Goal: Task Accomplishment & Management: Use online tool/utility

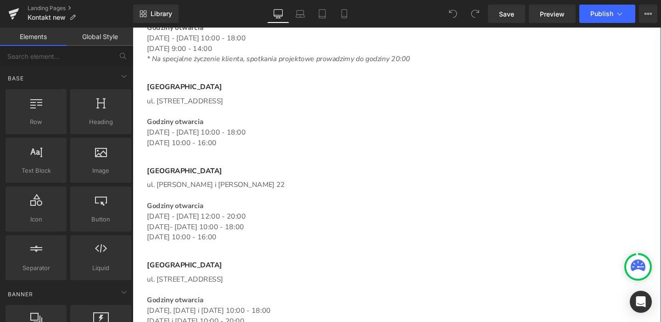
scroll to position [1338, 0]
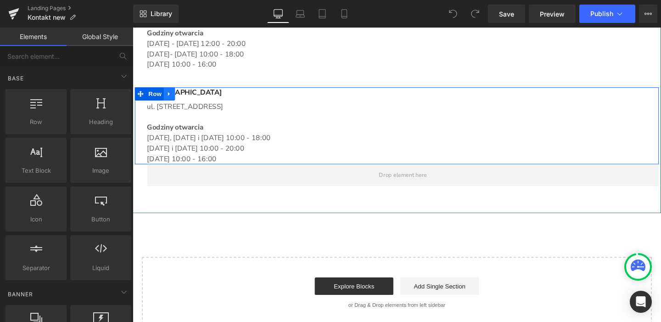
click at [169, 95] on icon "Main content" at bounding box center [171, 97] width 6 height 7
click at [181, 97] on icon "Main content" at bounding box center [183, 97] width 6 height 6
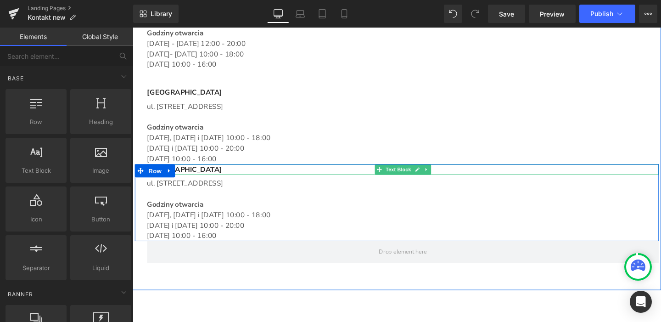
click at [195, 177] on p "[GEOGRAPHIC_DATA]" at bounding box center [417, 176] width 538 height 11
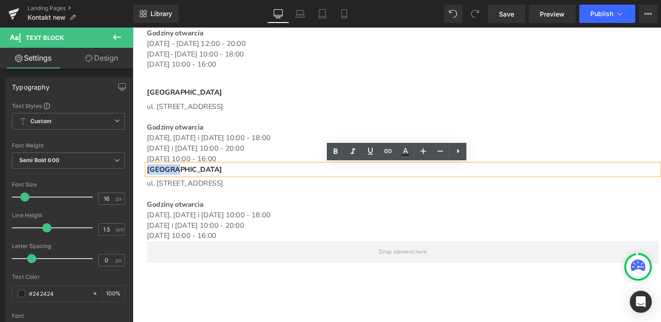
drag, startPoint x: 193, startPoint y: 177, endPoint x: 144, endPoint y: 178, distance: 48.7
click at [148, 178] on p "[GEOGRAPHIC_DATA]" at bounding box center [417, 176] width 538 height 11
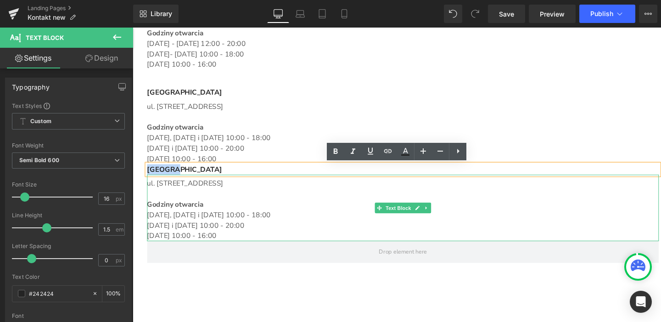
click at [218, 196] on p "ul. [STREET_ADDRESS]" at bounding box center [417, 191] width 538 height 11
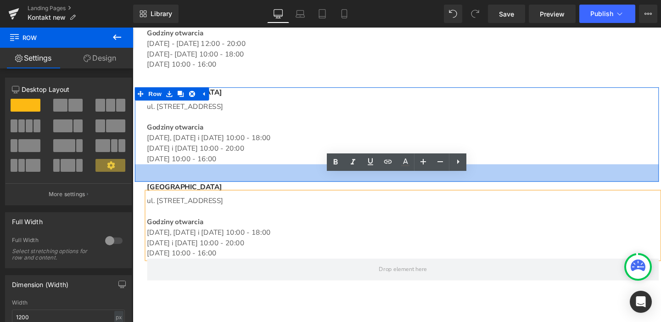
drag, startPoint x: 241, startPoint y: 170, endPoint x: 240, endPoint y: 189, distance: 18.4
click at [240, 189] on div "40px" at bounding box center [410, 180] width 551 height 18
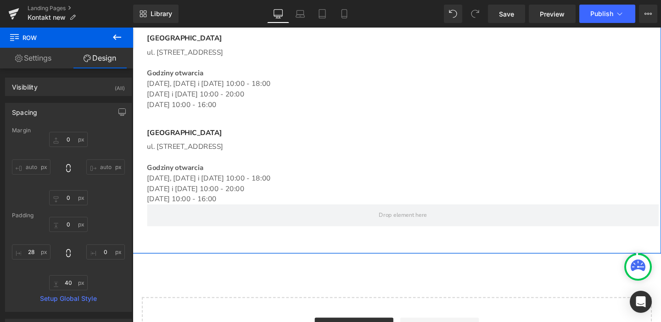
scroll to position [1385, 0]
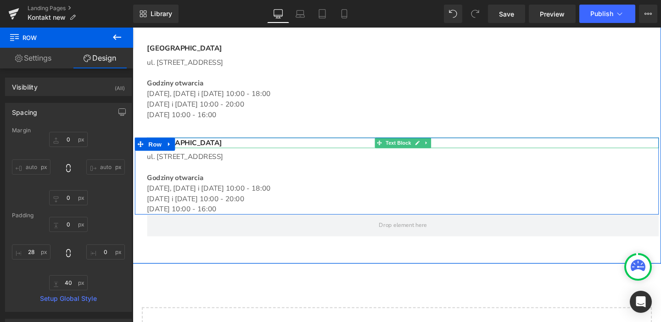
click at [196, 148] on p "[GEOGRAPHIC_DATA]" at bounding box center [417, 148] width 538 height 11
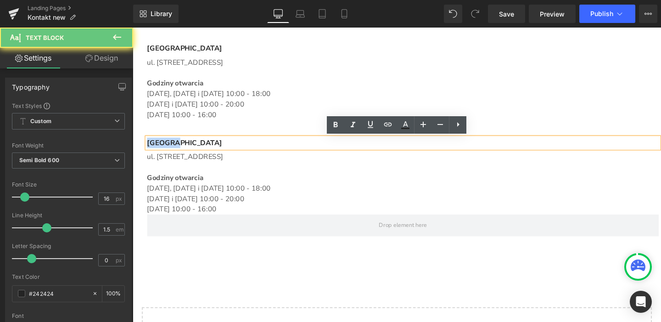
drag, startPoint x: 180, startPoint y: 146, endPoint x: 137, endPoint y: 144, distance: 42.8
click at [137, 144] on div "WROCŁAW Text Block ul. Kurkowa 43/1B Godziny otwarcia Poniedziałek, Środa i Pią…" at bounding box center [410, 183] width 551 height 81
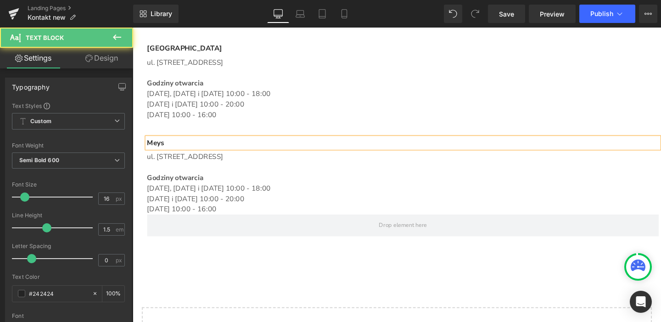
click at [190, 148] on p "Meys" at bounding box center [417, 148] width 538 height 11
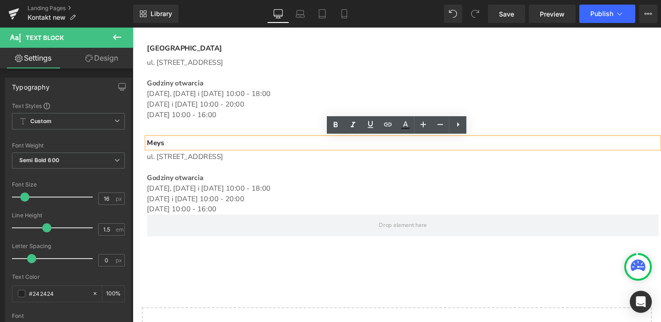
click at [332, 173] on p "Main content" at bounding box center [417, 174] width 538 height 11
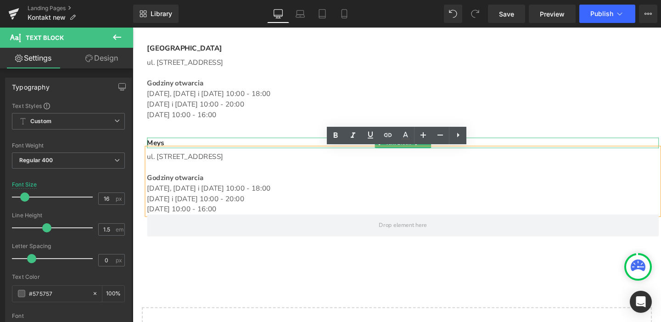
click at [163, 146] on p "Meys" at bounding box center [417, 148] width 538 height 11
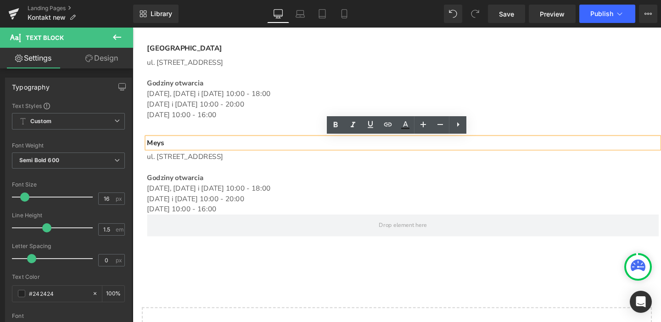
click at [398, 147] on p "Meys" at bounding box center [417, 148] width 538 height 11
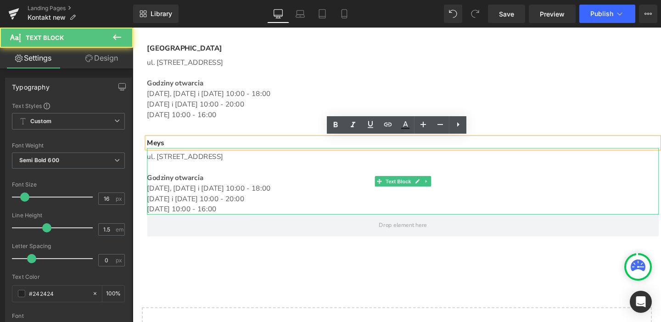
click at [393, 168] on div "ul. Kurkowa 43/1B Godziny otwarcia Poniedziałek, Środa i Piątek 10:00 - 18:00 W…" at bounding box center [417, 189] width 538 height 70
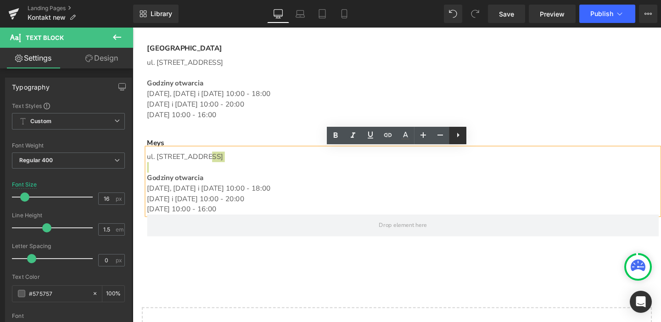
click at [465, 135] on link at bounding box center [457, 135] width 17 height 17
click at [432, 98] on p "[DATE], [DATE] i [DATE] 10:00 - 18:00" at bounding box center [417, 97] width 538 height 11
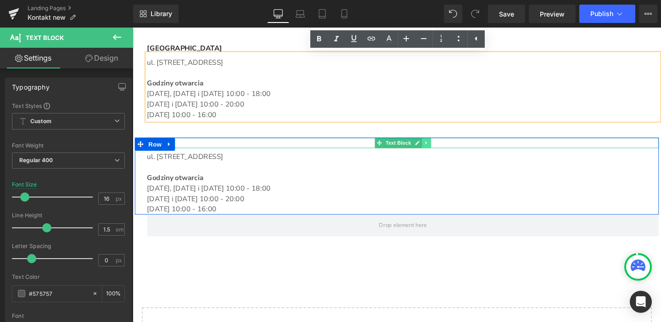
click at [439, 149] on icon "Main content" at bounding box center [441, 149] width 5 height 6
click at [444, 149] on icon "Main content" at bounding box center [446, 149] width 5 height 6
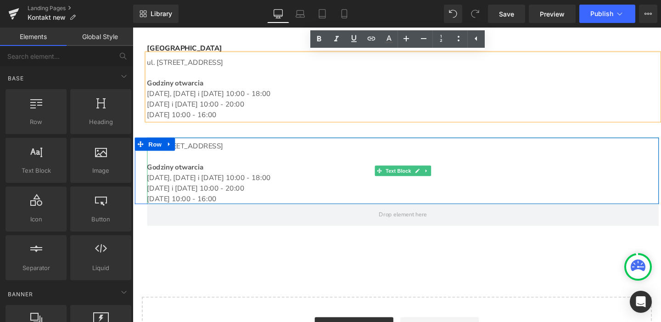
click at [245, 150] on p "ul. [STREET_ADDRESS]" at bounding box center [417, 152] width 538 height 11
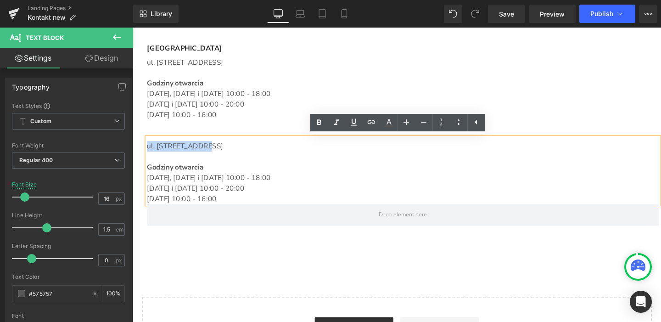
drag, startPoint x: 219, startPoint y: 150, endPoint x: 135, endPoint y: 147, distance: 84.1
click at [135, 147] on div "ul. Kurkowa 43/1B Godziny otwarcia Poniedziałek, Środa i Piątek 10:00 - 18:00 W…" at bounding box center [410, 178] width 551 height 70
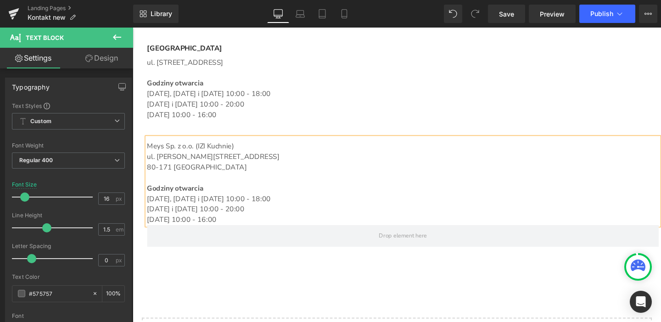
drag, startPoint x: 209, startPoint y: 195, endPoint x: 140, endPoint y: 196, distance: 69.3
click at [140, 196] on div "Meys Sp. z o.o. (IZI Kuchnie) ul. Franciszka Schuberta 1A/2 80-171 Gdańsk Godzi…" at bounding box center [410, 189] width 551 height 92
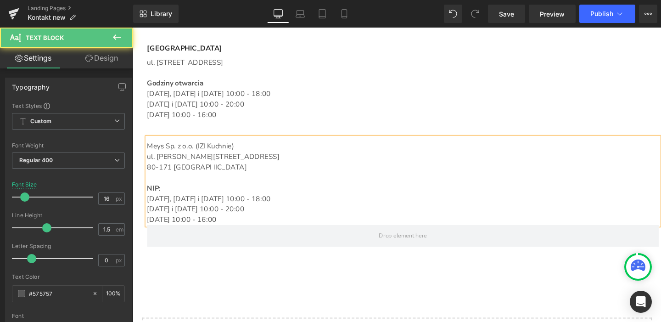
drag, startPoint x: 220, startPoint y: 226, endPoint x: 144, endPoint y: 211, distance: 78.1
click at [148, 211] on div "Meys Sp. z o.o. (IZI Kuchnie) ul. Franciszka Schuberta 1A/2 80-171 Gdańsk NIP: …" at bounding box center [417, 189] width 538 height 92
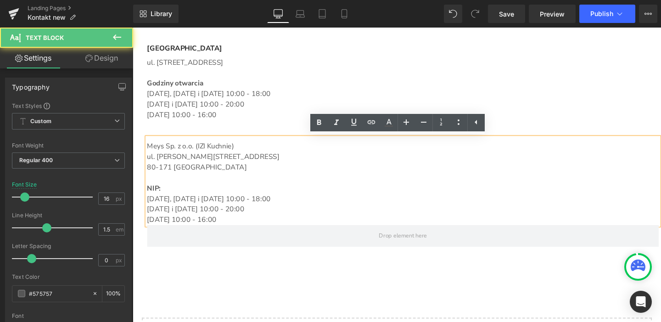
drag, startPoint x: 176, startPoint y: 220, endPoint x: 144, endPoint y: 212, distance: 33.2
click at [148, 212] on div "Meys Sp. z o.o. (IZI Kuchnie) ul. Franciszka Schuberta 1A/2 80-171 Gdańsk NIP: …" at bounding box center [417, 189] width 538 height 92
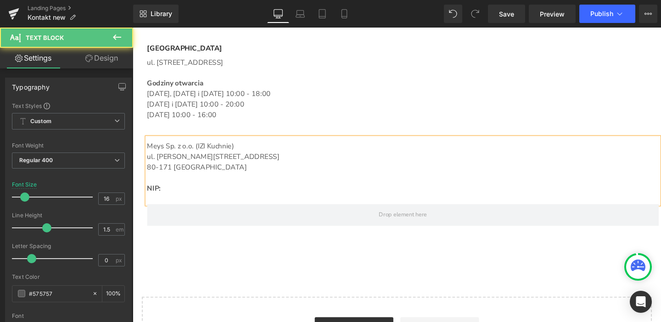
drag, startPoint x: 161, startPoint y: 199, endPoint x: 144, endPoint y: 197, distance: 17.5
click at [148, 197] on p "NIP:" at bounding box center [417, 196] width 538 height 11
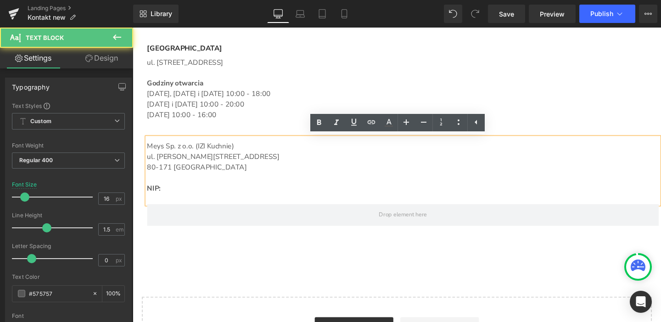
drag, startPoint x: 160, startPoint y: 197, endPoint x: 146, endPoint y: 197, distance: 14.7
click at [148, 197] on p "NIP:" at bounding box center [417, 196] width 538 height 11
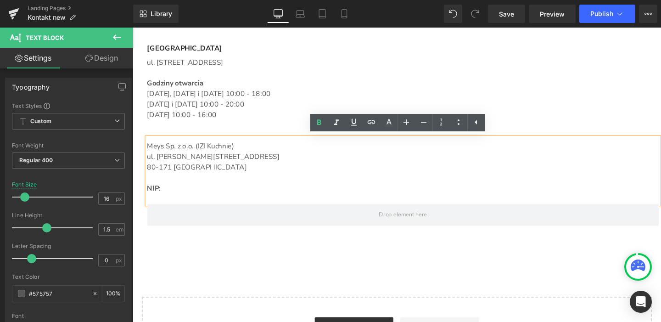
copy strong "NIP:"
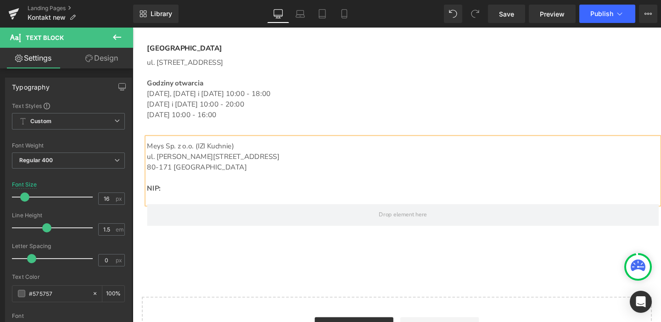
click at [153, 206] on p "Main content" at bounding box center [417, 207] width 538 height 11
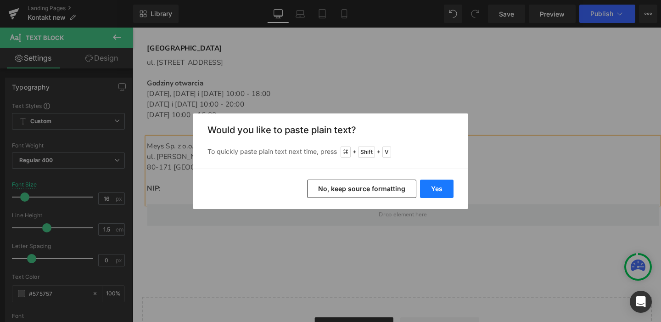
click at [447, 190] on button "Yes" at bounding box center [437, 189] width 34 height 18
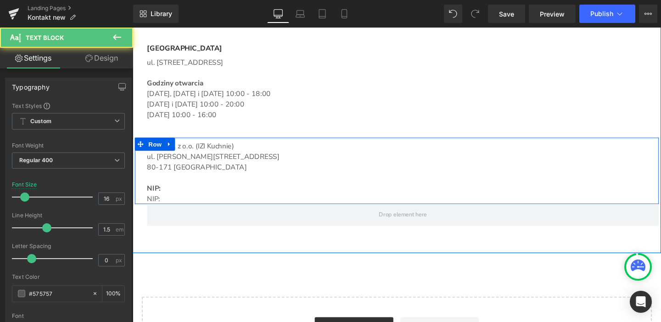
drag, startPoint x: 165, startPoint y: 209, endPoint x: 141, endPoint y: 207, distance: 24.0
click at [141, 207] on div "Meys Sp. z o.o. (IZI Kuchnie) ul. Franciszka Schuberta 1A/2 80-171 Gdańsk NIP: …" at bounding box center [410, 178] width 551 height 70
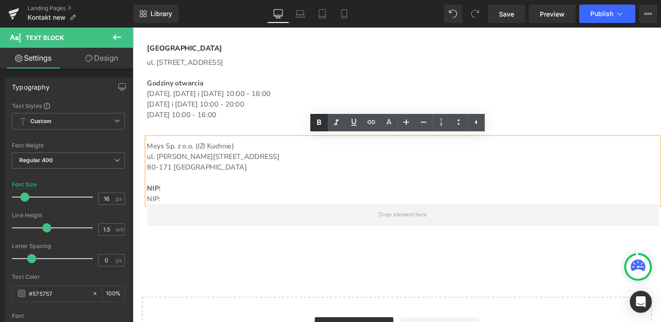
click at [319, 124] on icon at bounding box center [319, 123] width 4 height 6
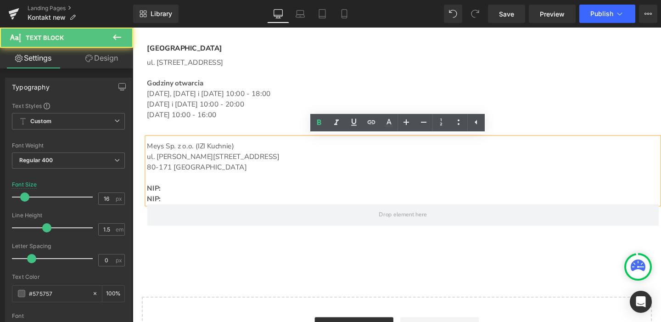
click at [156, 204] on strong "NIP:" at bounding box center [155, 207] width 14 height 10
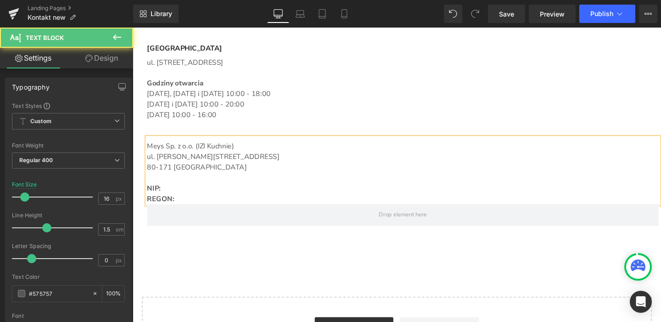
click at [185, 208] on p "REGON:" at bounding box center [417, 207] width 538 height 11
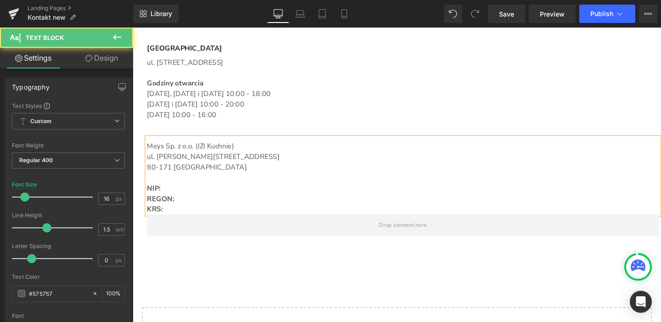
click at [168, 197] on p "NIP:" at bounding box center [417, 196] width 538 height 11
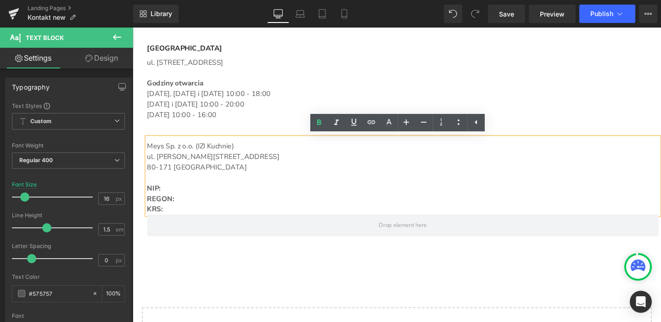
click at [168, 196] on p "NIP:" at bounding box center [417, 196] width 538 height 11
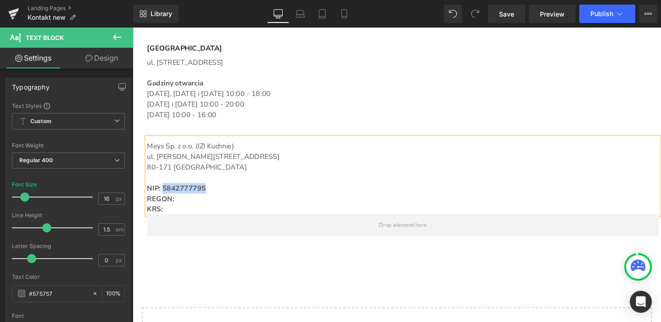
drag, startPoint x: 208, startPoint y: 196, endPoint x: 163, endPoint y: 198, distance: 45.9
click at [163, 198] on p "NIP: 5842777795" at bounding box center [417, 196] width 538 height 11
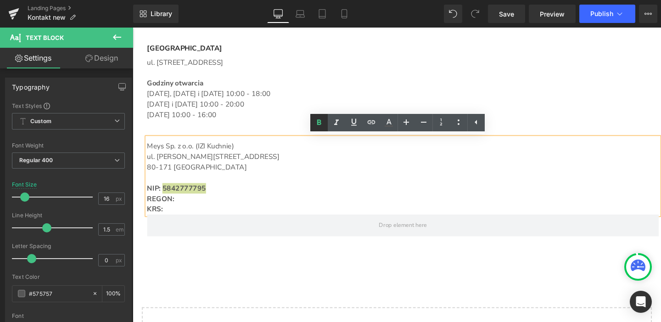
click at [319, 118] on icon at bounding box center [319, 122] width 11 height 11
click at [184, 210] on p "REGON:" at bounding box center [417, 207] width 538 height 11
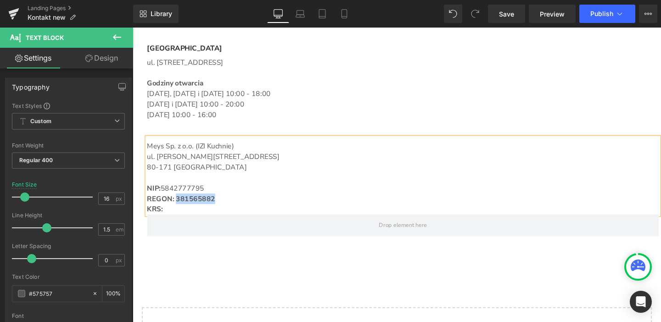
drag, startPoint x: 214, startPoint y: 208, endPoint x: 174, endPoint y: 208, distance: 39.9
click at [174, 208] on p "REGON: 381565882" at bounding box center [417, 207] width 538 height 11
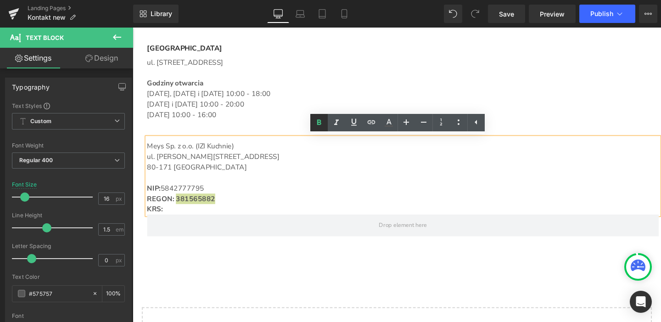
click at [318, 122] on icon at bounding box center [319, 123] width 4 height 6
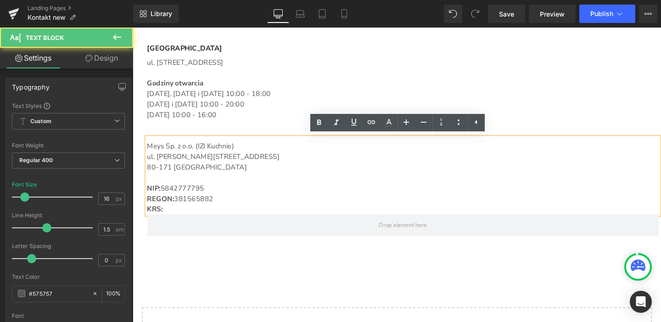
click at [167, 218] on p "KRS:" at bounding box center [417, 218] width 538 height 11
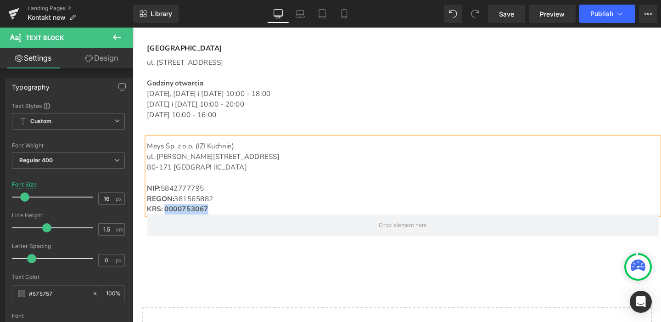
drag, startPoint x: 217, startPoint y: 216, endPoint x: 163, endPoint y: 221, distance: 54.4
click at [163, 221] on p "KRS: 0000753067" at bounding box center [417, 218] width 538 height 11
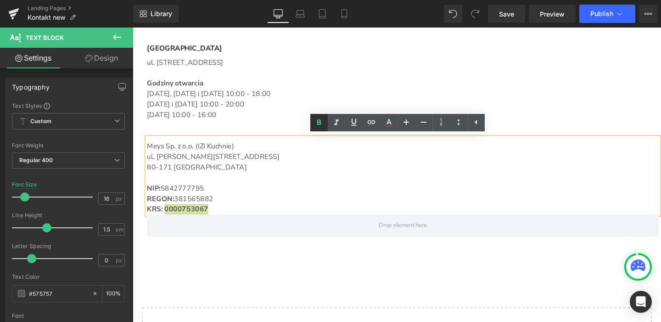
click at [321, 124] on icon at bounding box center [319, 122] width 11 height 11
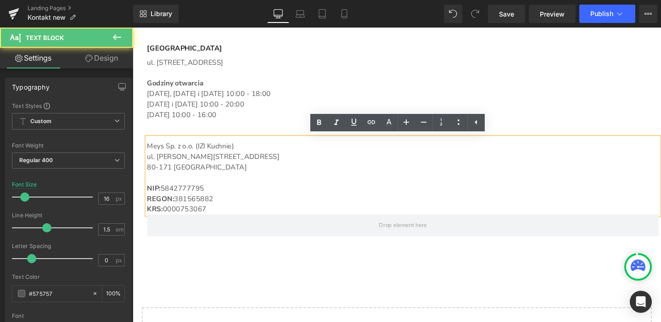
click at [219, 216] on p "KRS: 0000753067" at bounding box center [417, 218] width 538 height 11
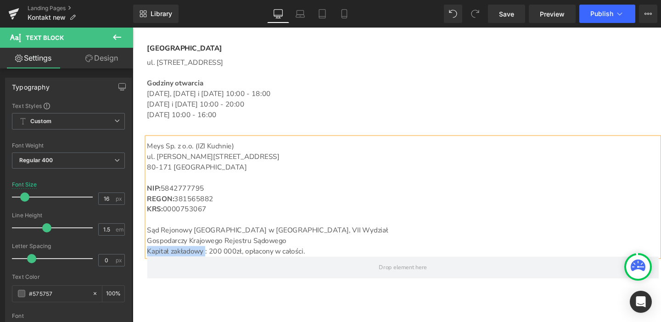
drag, startPoint x: 207, startPoint y: 263, endPoint x: 146, endPoint y: 262, distance: 61.5
click at [148, 262] on p "Kapitał zakładowy : 200 000zł, opłacony w całości." at bounding box center [417, 262] width 538 height 11
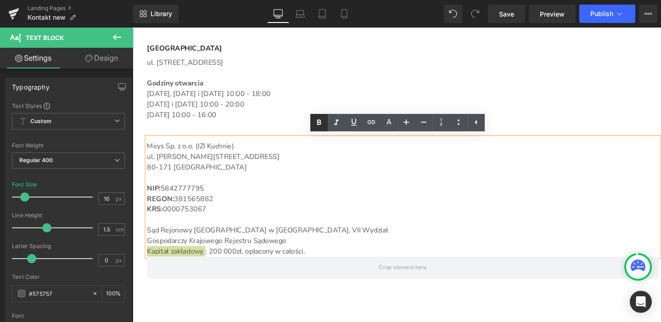
click at [323, 124] on icon at bounding box center [319, 122] width 11 height 11
drag, startPoint x: 315, startPoint y: 264, endPoint x: 142, endPoint y: 240, distance: 175.2
click at [148, 240] on div "Meys Sp. z o.o. (IZI Kuchnie) ul. Franciszka Schuberta 1A/2 80-171 Gdańsk NIP: …" at bounding box center [417, 205] width 538 height 125
click at [325, 260] on p "Kapitał zakładowy : 200 000zł, opłacony w całości." at bounding box center [417, 262] width 538 height 11
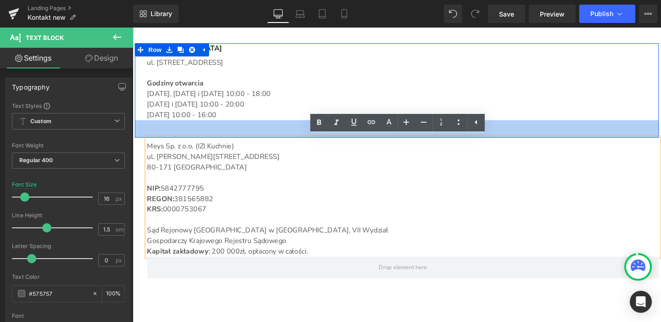
click at [183, 137] on div "40px" at bounding box center [410, 134] width 551 height 18
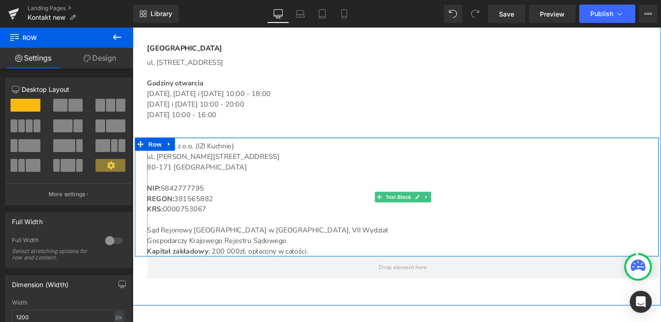
click at [290, 185] on p "Main content" at bounding box center [417, 185] width 538 height 11
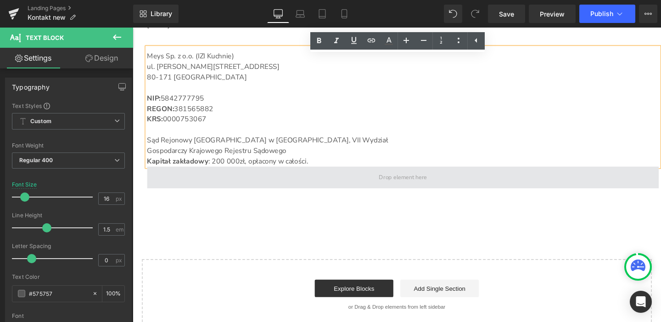
scroll to position [1471, 0]
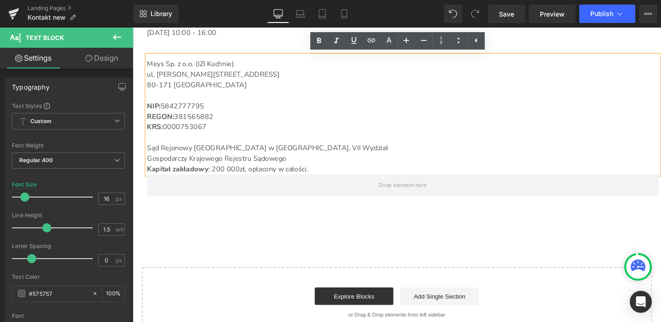
click at [332, 154] on p "Sąd Rejonowy Gdańsk- Północ w Gdańsku, VII Wydział Gospodarczy Krajowego Rejest…" at bounding box center [417, 160] width 538 height 22
click at [506, 18] on span "Save" at bounding box center [506, 14] width 15 height 10
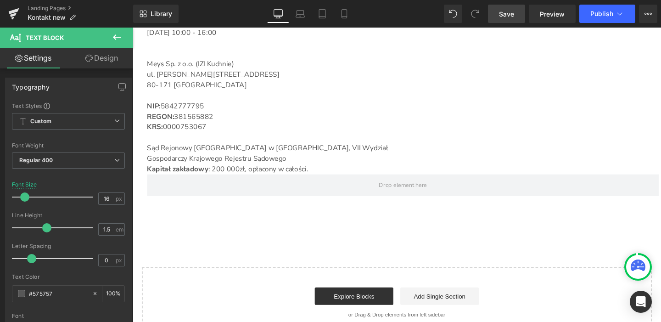
click at [507, 21] on link "Save" at bounding box center [506, 14] width 37 height 18
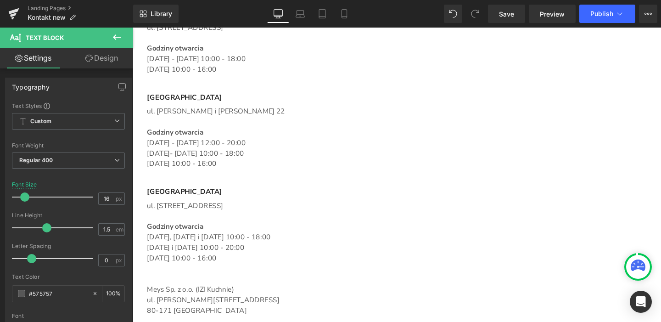
scroll to position [1235, 0]
click at [622, 12] on icon at bounding box center [619, 13] width 9 height 9
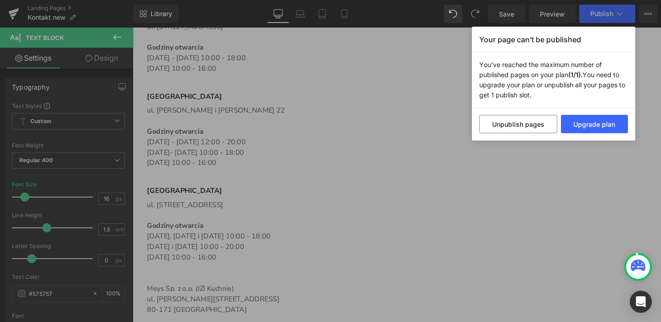
click at [600, 14] on div "Your page can’t be published You've reached the maximum number of published pag…" at bounding box center [330, 161] width 661 height 322
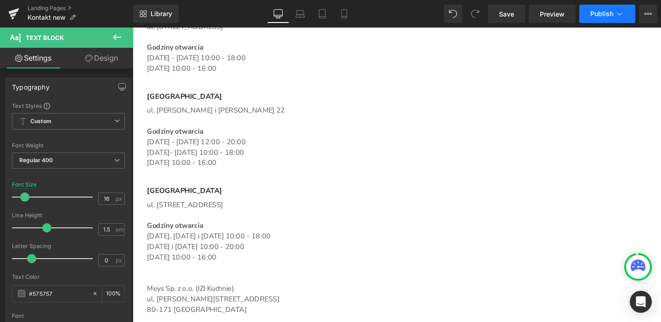
click at [600, 15] on span "Publish" at bounding box center [601, 13] width 23 height 7
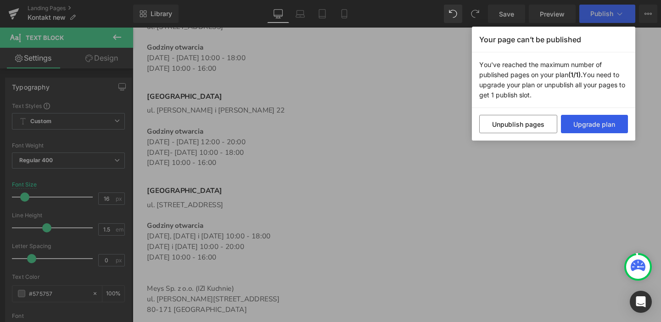
click at [597, 125] on button "Upgrade plan" at bounding box center [594, 124] width 67 height 18
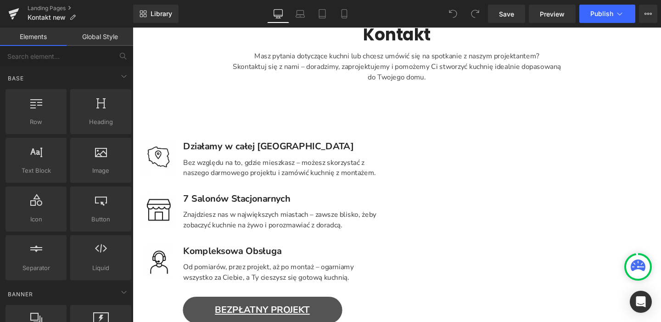
scroll to position [108, 0]
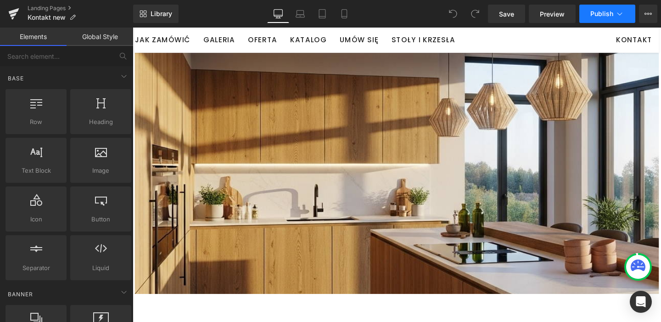
click at [600, 13] on span "Publish" at bounding box center [601, 13] width 23 height 7
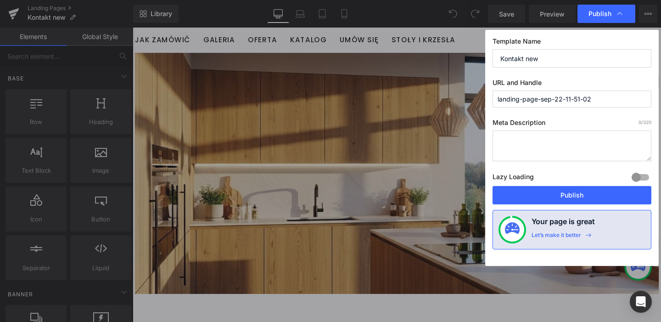
drag, startPoint x: 550, startPoint y: 58, endPoint x: 479, endPoint y: 62, distance: 71.7
click at [479, 62] on div "Publish Template Name Kontakt new URL and Handle landing-page-sep-22-11-51-02 M…" at bounding box center [330, 161] width 661 height 322
click at [546, 56] on input "Kontakt new" at bounding box center [572, 58] width 159 height 18
type input "Kontakt"
click at [587, 97] on input "landing-page-sep-22-11-51-02" at bounding box center [572, 98] width 159 height 17
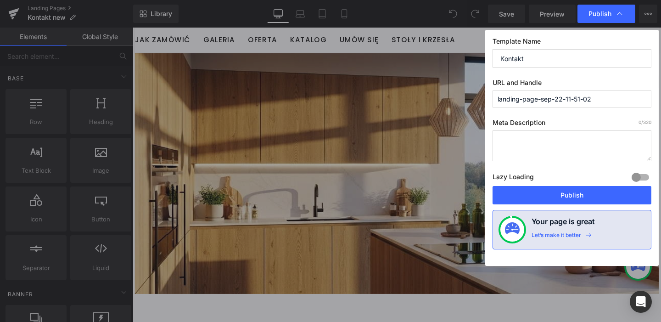
click at [601, 97] on input "landing-page-sep-22-11-51-02" at bounding box center [572, 98] width 159 height 17
drag, startPoint x: 597, startPoint y: 98, endPoint x: 482, endPoint y: 97, distance: 114.8
click at [482, 97] on div "Publish Template Name Kontakt URL and Handle landing-page-sep-22-11-51-02 Meta …" at bounding box center [330, 161] width 661 height 322
type input "kontakt"
click at [506, 58] on input "Kontakt" at bounding box center [572, 58] width 159 height 18
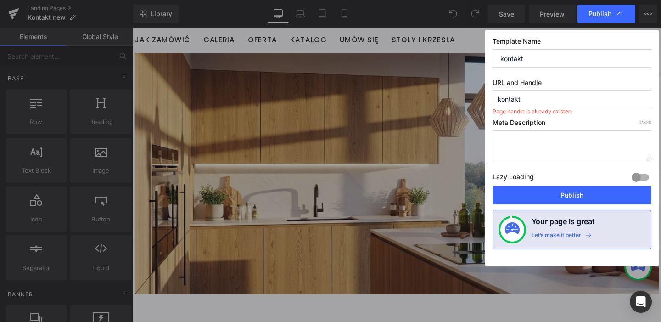
type input "kontakt"
click at [533, 150] on textarea at bounding box center [572, 145] width 159 height 31
click at [524, 101] on input "kontakt" at bounding box center [572, 98] width 159 height 17
click at [531, 58] on input "kontakt" at bounding box center [572, 58] width 159 height 18
click at [525, 97] on input "kontakt" at bounding box center [572, 98] width 159 height 17
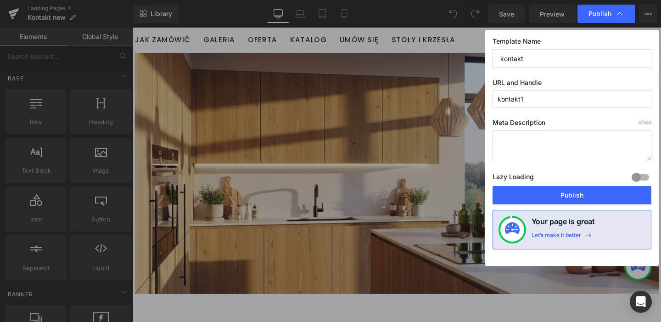
type input "kontakt1"
click at [526, 61] on input "kontakt" at bounding box center [572, 58] width 159 height 18
click at [522, 58] on input "kontakt1" at bounding box center [572, 58] width 159 height 18
click at [553, 58] on input "kontakt1" at bounding box center [572, 58] width 159 height 18
type input "kontakt"
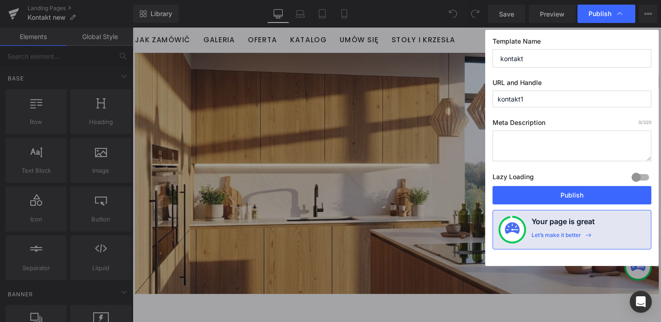
click at [553, 98] on input "kontakt1" at bounding box center [572, 98] width 159 height 17
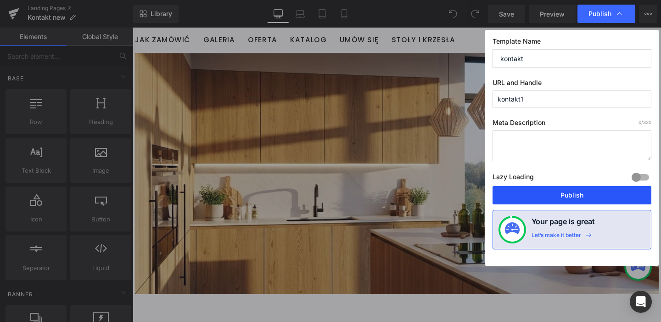
click at [578, 191] on button "Publish" at bounding box center [572, 195] width 159 height 18
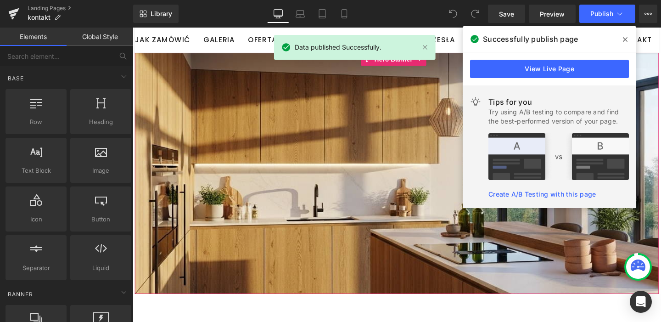
click at [448, 264] on div "Main content" at bounding box center [410, 180] width 551 height 253
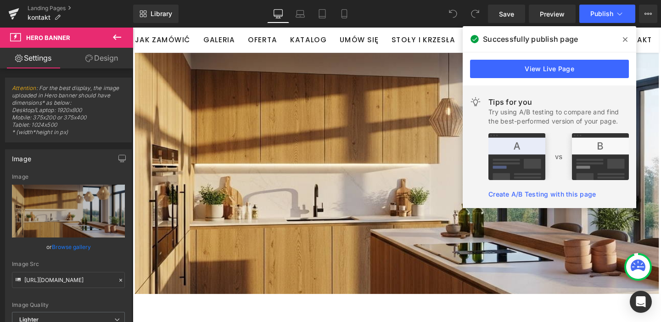
click at [624, 39] on icon at bounding box center [625, 39] width 5 height 7
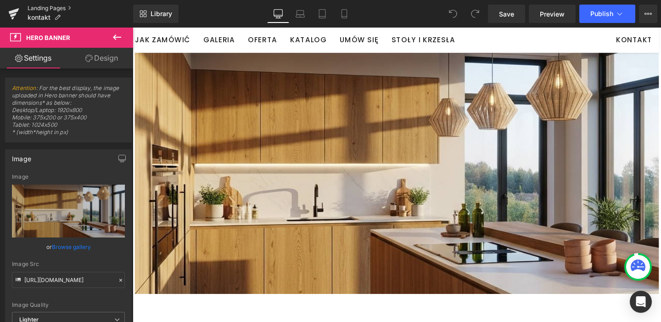
click at [50, 10] on link "Landing Pages" at bounding box center [81, 8] width 106 height 7
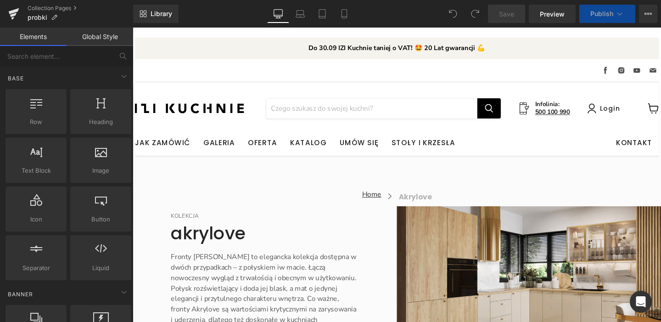
click at [600, 12] on span "Publish" at bounding box center [601, 13] width 23 height 7
click at [602, 13] on span "Publish" at bounding box center [601, 13] width 23 height 7
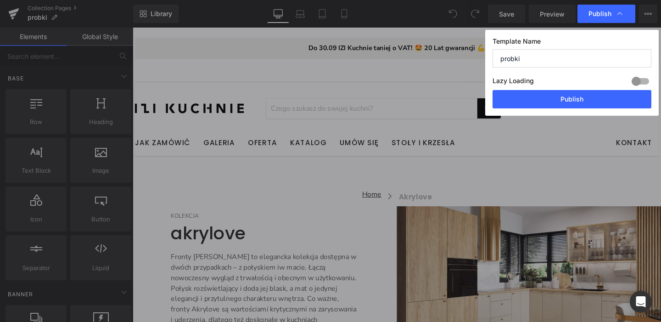
drag, startPoint x: 528, startPoint y: 58, endPoint x: 499, endPoint y: 60, distance: 29.9
click at [499, 60] on input "probki" at bounding box center [572, 58] width 159 height 18
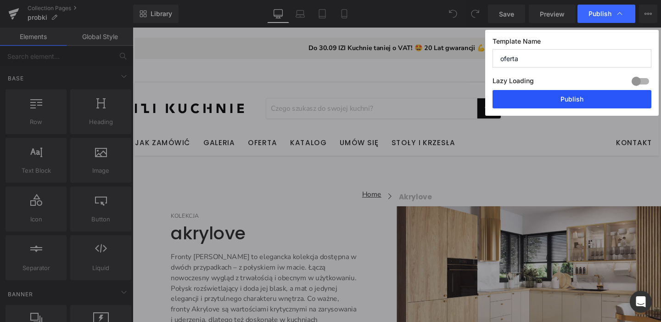
type input "oferta"
click at [582, 101] on button "Publish" at bounding box center [572, 99] width 159 height 18
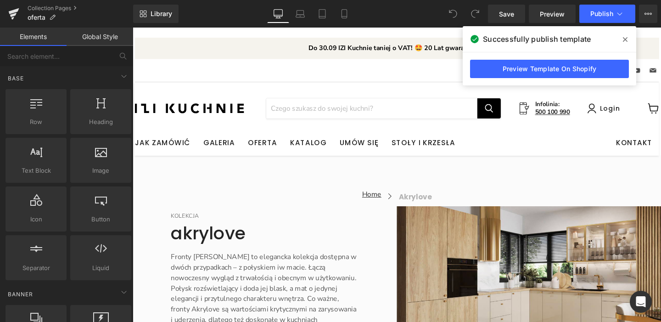
click at [322, 80] on div "Znajdź nas na Facebook Znajdź nas na Instagram Znajdź nas na Youtube Znajdź nas…" at bounding box center [410, 73] width 551 height 24
click at [624, 39] on icon at bounding box center [625, 39] width 5 height 7
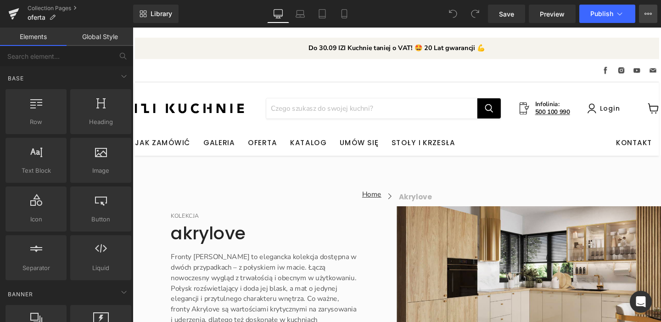
click at [651, 18] on button "View Live Page View with current Template Save Template to Library Schedule Pub…" at bounding box center [648, 14] width 18 height 18
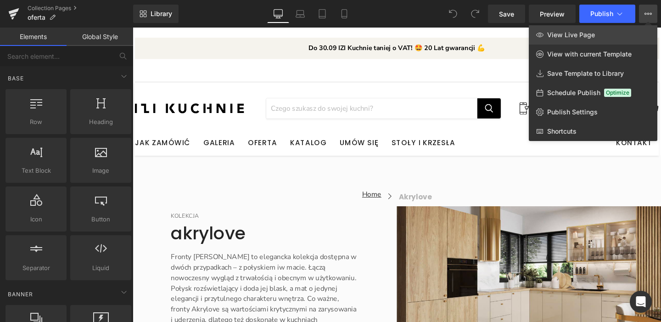
click at [589, 34] on span "View Live Page" at bounding box center [571, 35] width 48 height 8
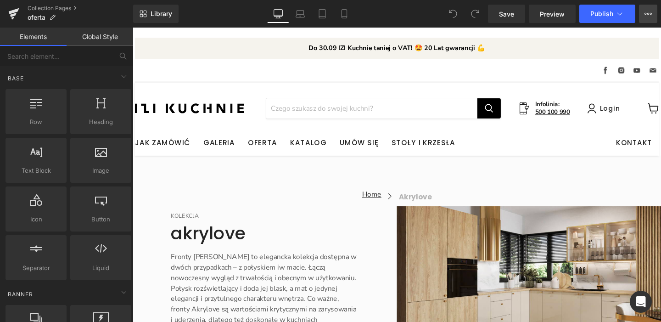
click at [649, 13] on icon at bounding box center [648, 14] width 2 height 2
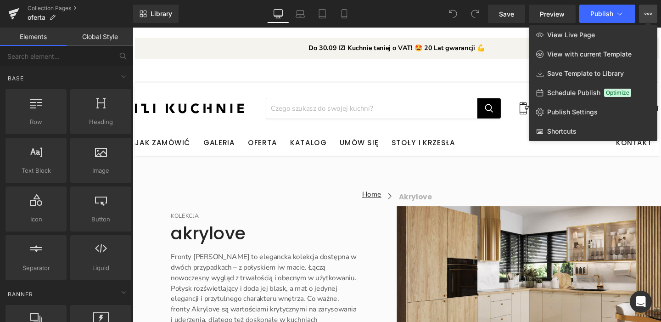
click at [302, 205] on div at bounding box center [397, 175] width 528 height 294
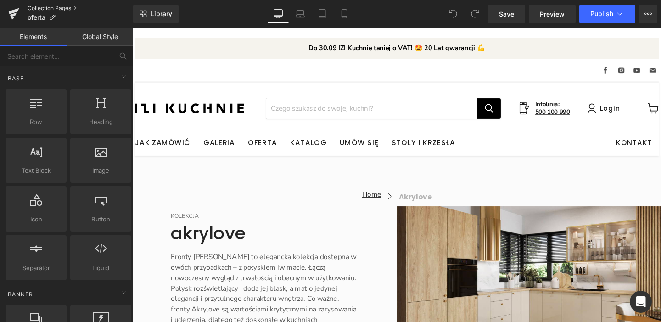
click at [67, 8] on link "Collection Pages" at bounding box center [81, 8] width 106 height 7
click at [651, 20] on button "View Live Page View with current Template Save Template to Library Schedule Pub…" at bounding box center [648, 14] width 18 height 18
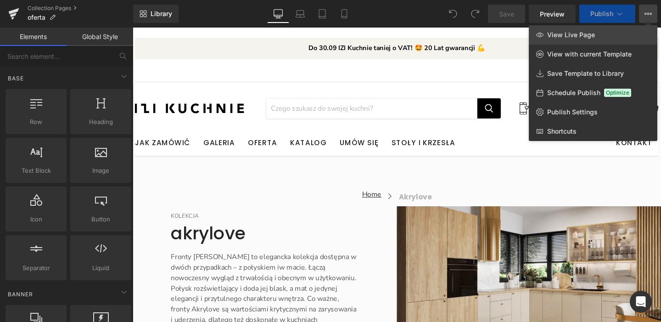
click at [572, 38] on span "View Live Page" at bounding box center [571, 35] width 48 height 8
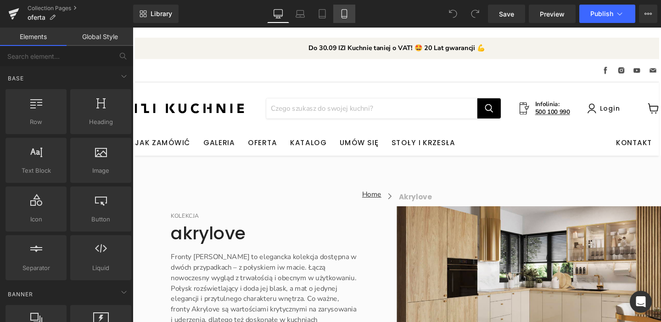
click at [343, 17] on icon at bounding box center [344, 17] width 5 height 0
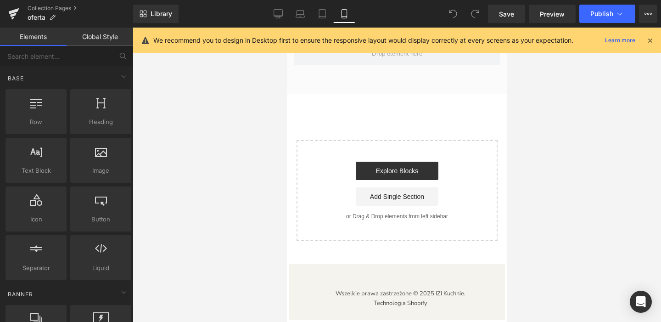
scroll to position [6325, 0]
click at [651, 43] on icon at bounding box center [650, 40] width 8 height 8
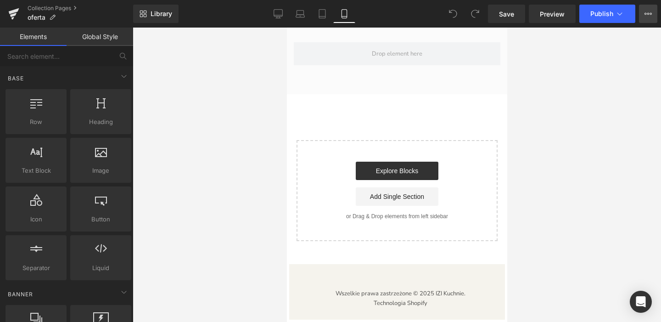
click at [645, 16] on icon at bounding box center [648, 13] width 7 height 7
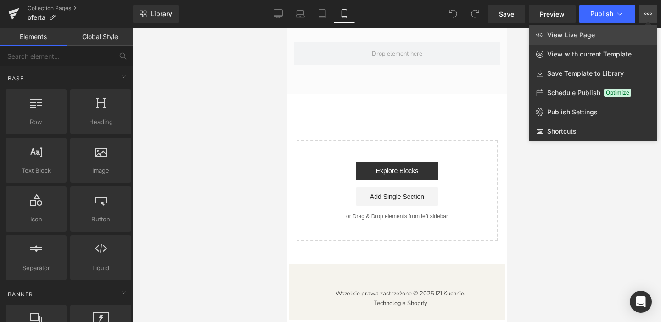
click at [577, 36] on span "View Live Page" at bounding box center [571, 35] width 48 height 8
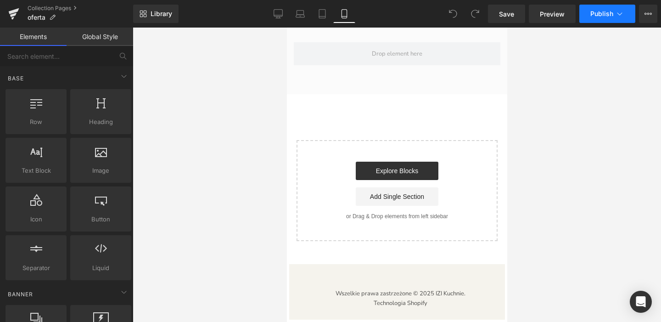
click at [620, 13] on icon at bounding box center [619, 13] width 9 height 9
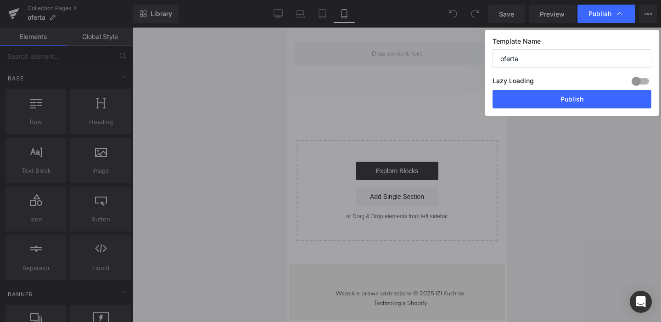
click at [555, 62] on input "oferta" at bounding box center [572, 58] width 159 height 18
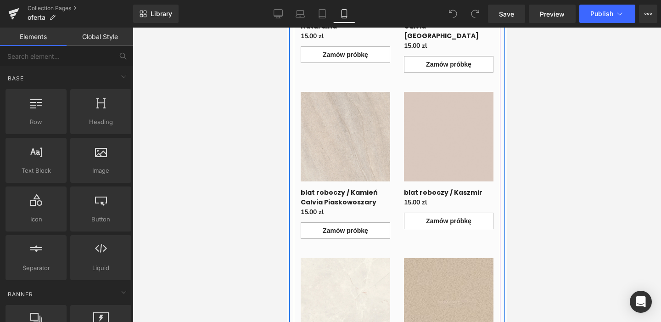
scroll to position [4972, 0]
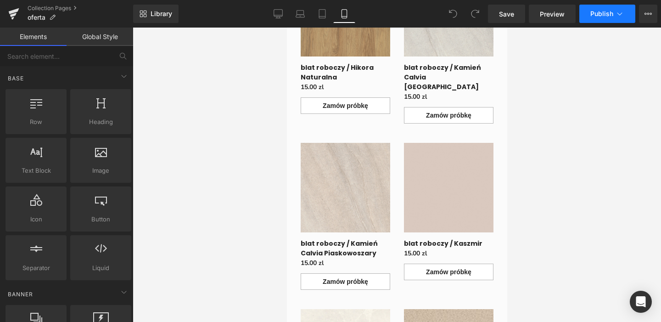
click at [628, 11] on button "Publish" at bounding box center [607, 14] width 56 height 18
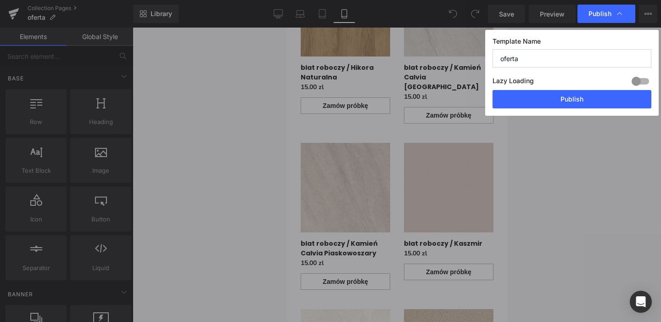
click at [585, 63] on input "oferta" at bounding box center [572, 58] width 159 height 18
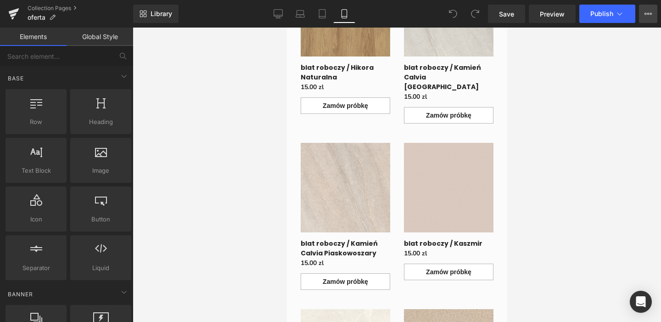
click at [655, 15] on button "View Live Page View with current Template Save Template to Library Schedule Pub…" at bounding box center [648, 14] width 18 height 18
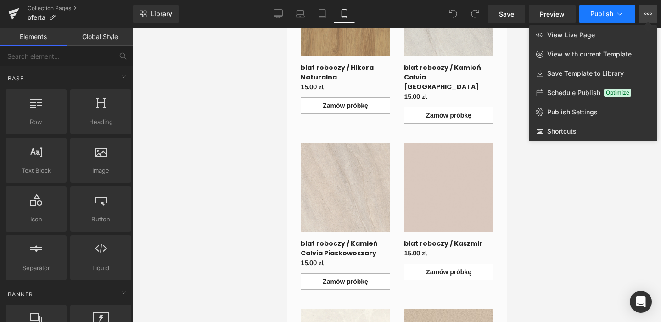
click at [621, 13] on icon at bounding box center [619, 13] width 9 height 9
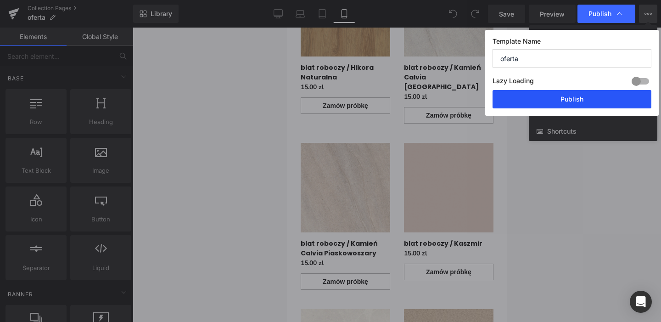
click at [583, 98] on button "Publish" at bounding box center [572, 99] width 159 height 18
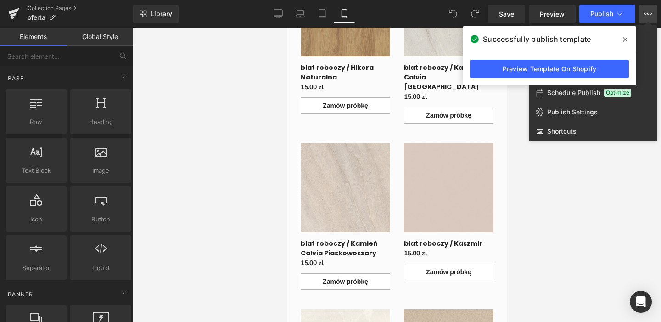
click at [628, 40] on span at bounding box center [625, 39] width 15 height 15
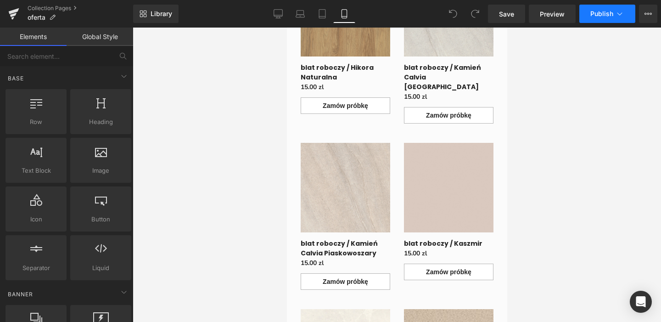
click at [628, 17] on button "Publish" at bounding box center [607, 14] width 56 height 18
click at [646, 17] on icon at bounding box center [648, 13] width 7 height 7
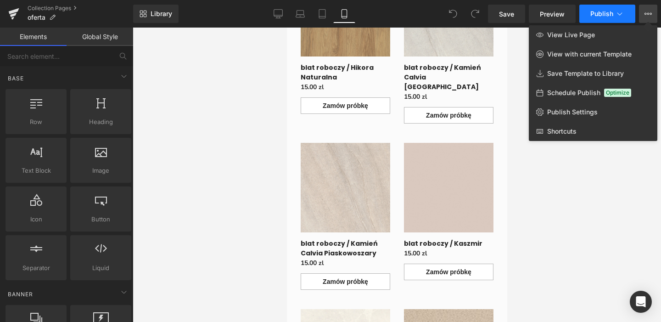
click at [610, 8] on button "Publish" at bounding box center [607, 14] width 56 height 18
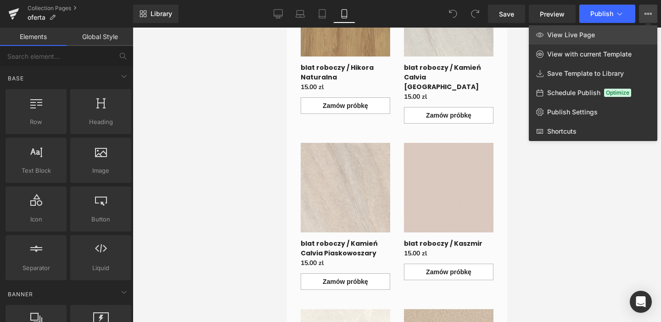
click at [582, 32] on span "View Live Page" at bounding box center [571, 35] width 48 height 8
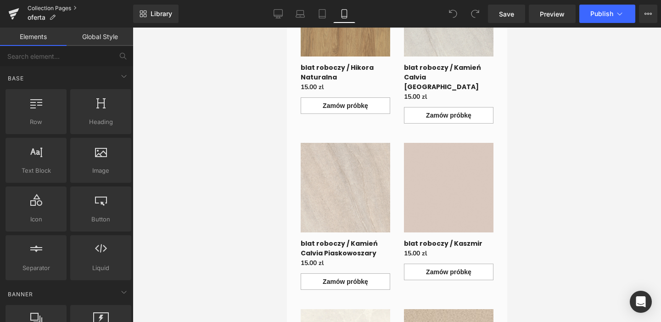
click at [51, 7] on link "Collection Pages" at bounding box center [81, 8] width 106 height 7
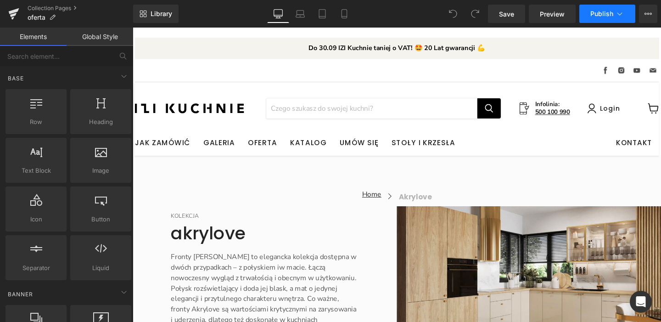
click at [601, 12] on span "Publish" at bounding box center [601, 13] width 23 height 7
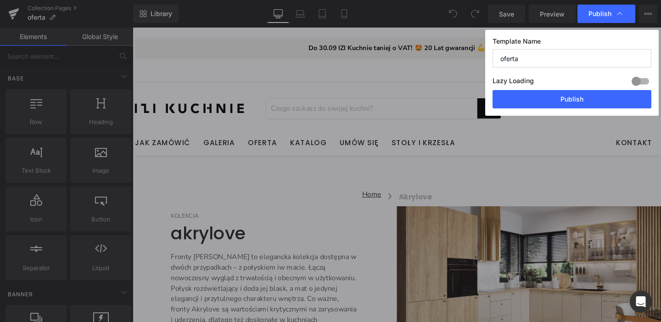
click at [640, 79] on div at bounding box center [640, 81] width 22 height 15
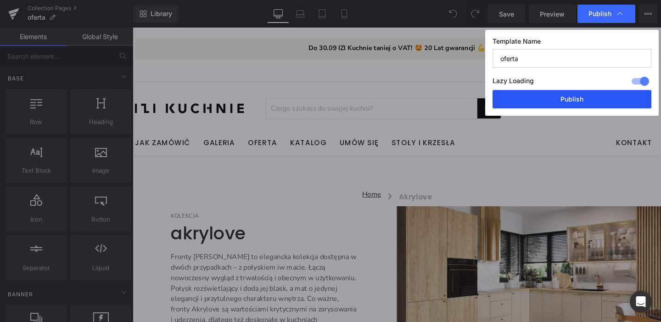
click at [592, 98] on button "Publish" at bounding box center [572, 99] width 159 height 18
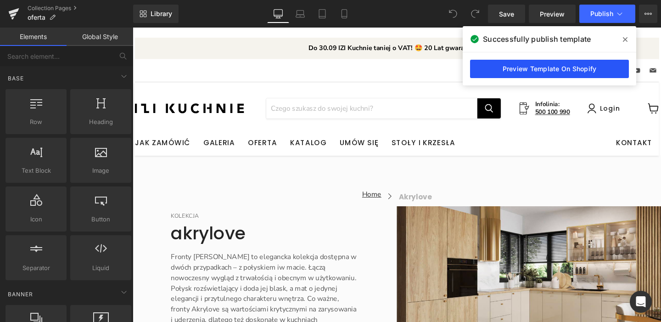
click at [589, 72] on link "Preview Template On Shopify" at bounding box center [549, 69] width 159 height 18
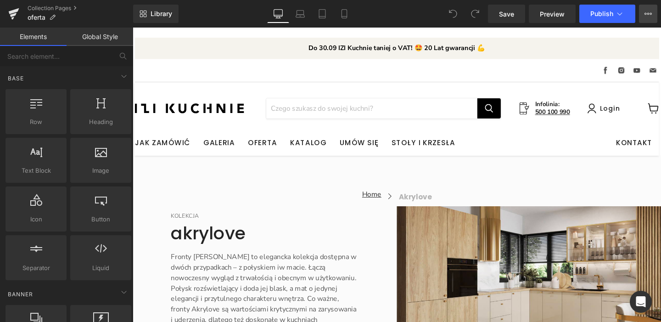
click at [648, 17] on icon at bounding box center [648, 13] width 7 height 7
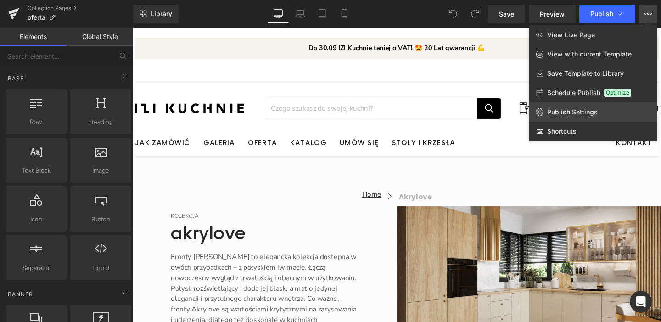
click at [619, 109] on link "Publish Settings" at bounding box center [593, 111] width 129 height 19
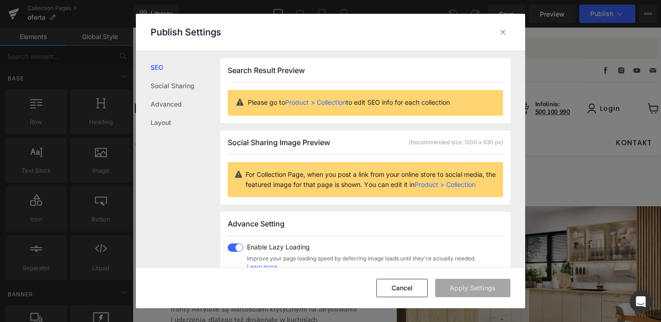
scroll to position [0, 0]
click at [181, 87] on link "Social Sharing" at bounding box center [186, 86] width 70 height 18
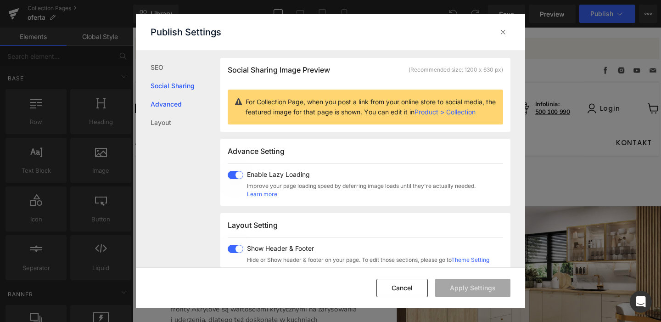
click at [179, 108] on link "Advanced" at bounding box center [186, 104] width 70 height 18
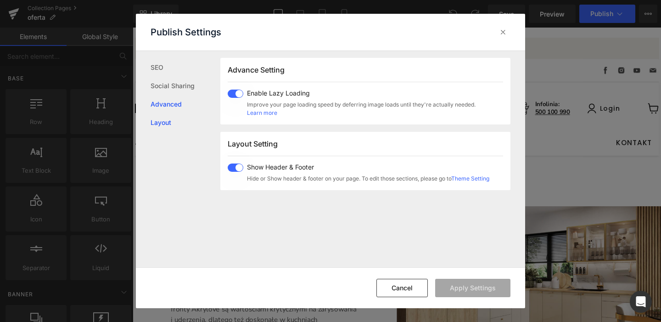
click at [168, 118] on link "Layout" at bounding box center [186, 122] width 70 height 18
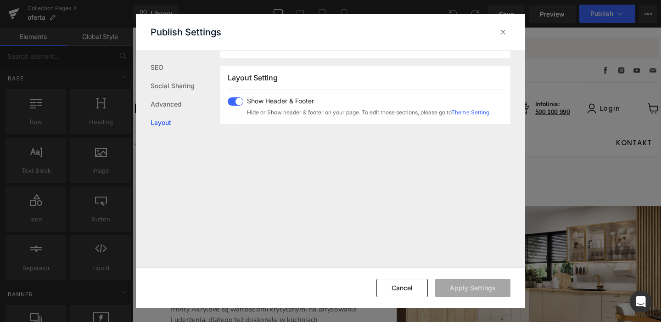
scroll to position [227, 0]
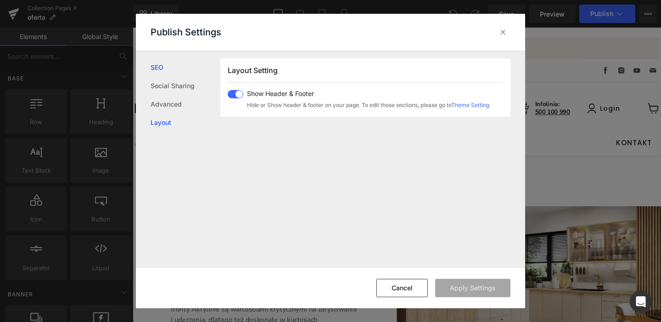
click at [154, 71] on link "SEO" at bounding box center [186, 67] width 70 height 18
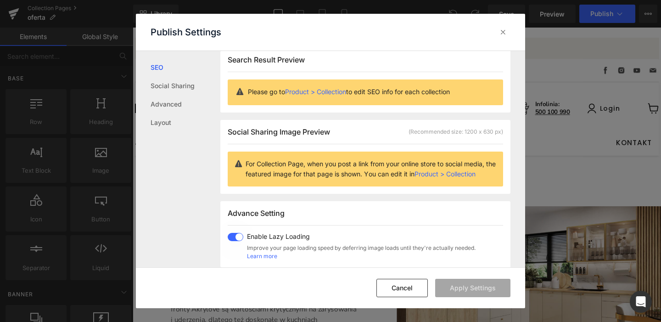
scroll to position [0, 0]
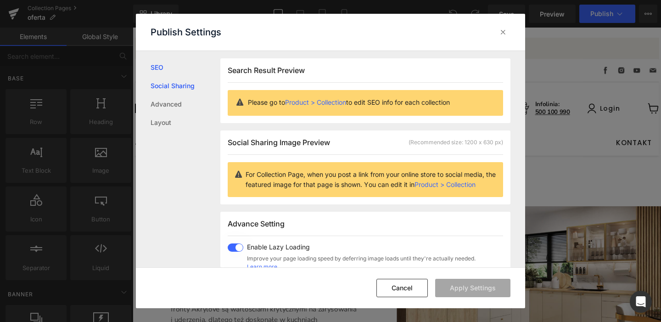
click at [158, 84] on link "Social Sharing" at bounding box center [186, 86] width 70 height 18
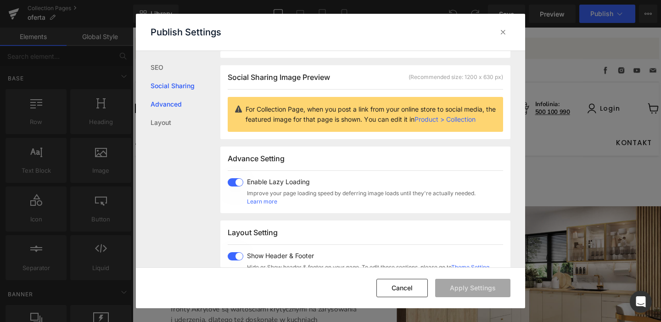
scroll to position [73, 0]
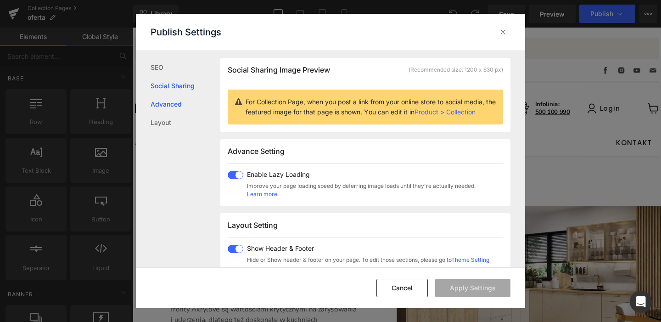
click at [177, 104] on link "Advanced" at bounding box center [186, 104] width 70 height 18
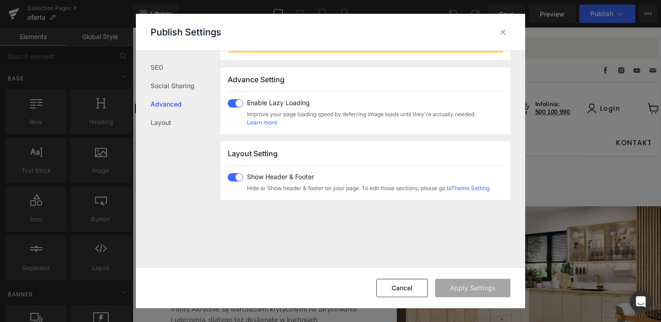
scroll to position [154, 0]
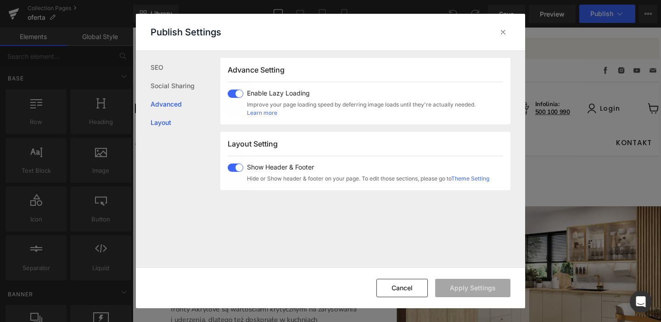
click at [151, 123] on link "Layout" at bounding box center [186, 122] width 70 height 18
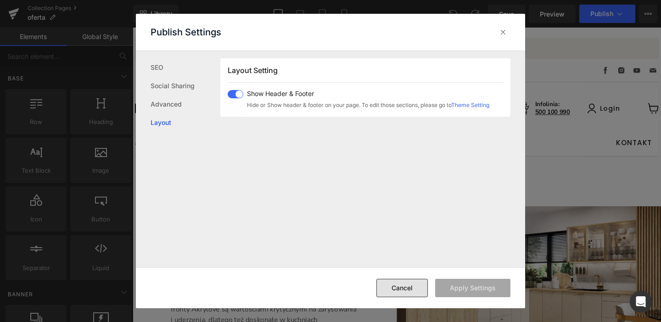
click at [409, 287] on button "Cancel" at bounding box center [401, 288] width 51 height 18
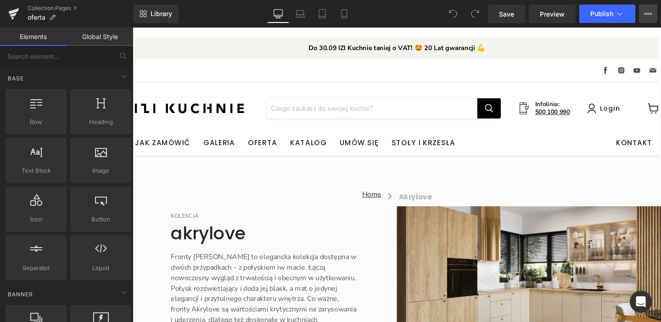
click at [645, 19] on button "View Live Page View with current Template Save Template to Library Schedule Pub…" at bounding box center [648, 14] width 18 height 18
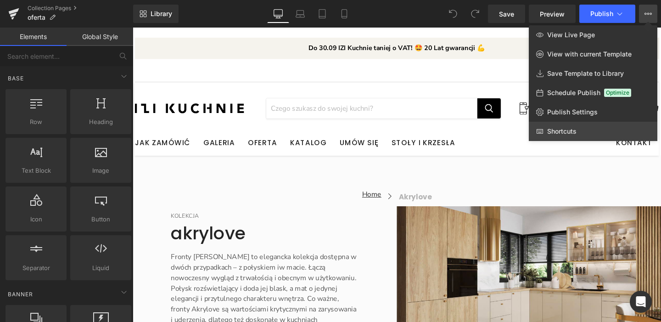
click at [613, 126] on link "Shortcuts" at bounding box center [593, 131] width 129 height 19
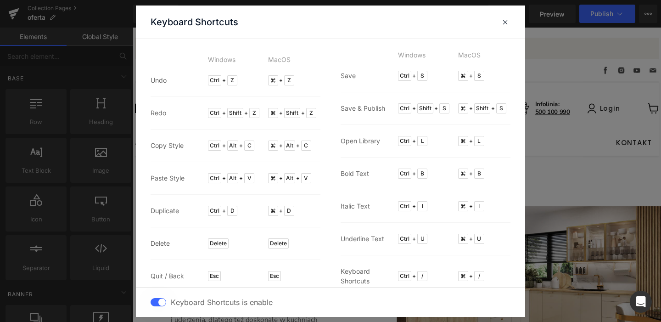
click at [503, 24] on span at bounding box center [505, 21] width 7 height 7
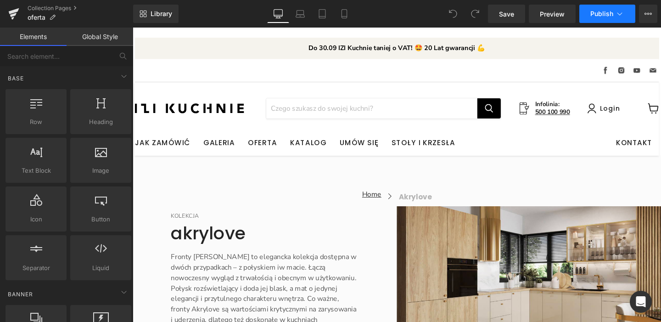
click at [617, 16] on icon at bounding box center [619, 13] width 9 height 9
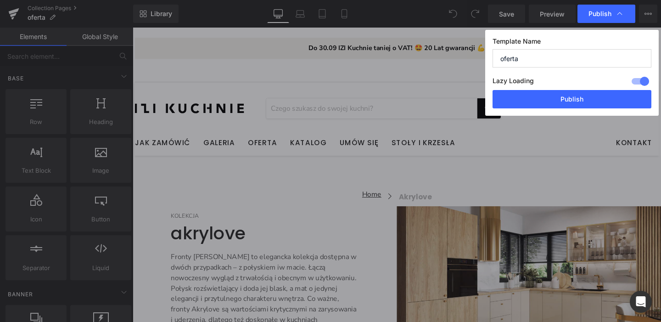
click at [617, 16] on icon at bounding box center [619, 13] width 9 height 9
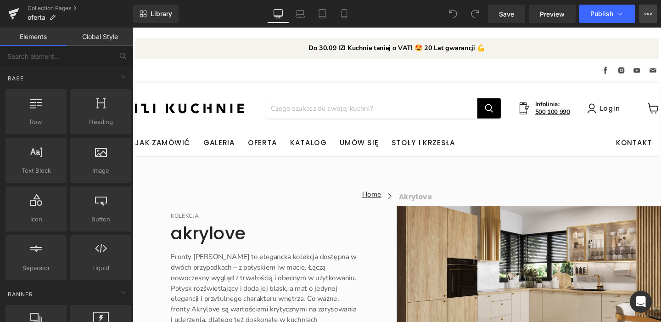
click at [645, 15] on icon at bounding box center [648, 13] width 7 height 7
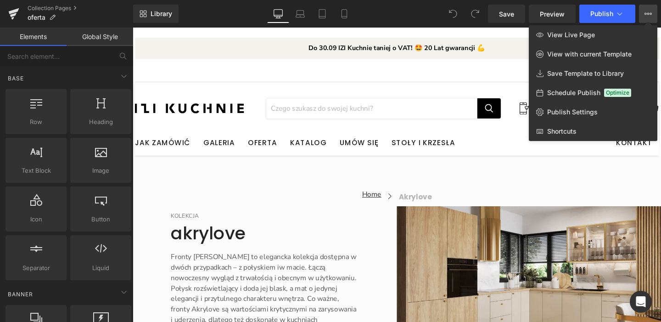
click at [648, 17] on icon at bounding box center [648, 13] width 7 height 7
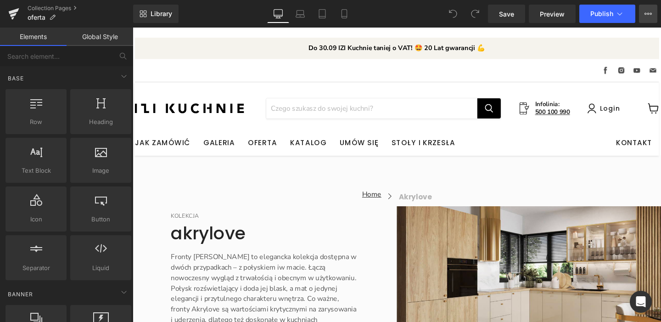
click at [648, 17] on icon at bounding box center [648, 13] width 7 height 7
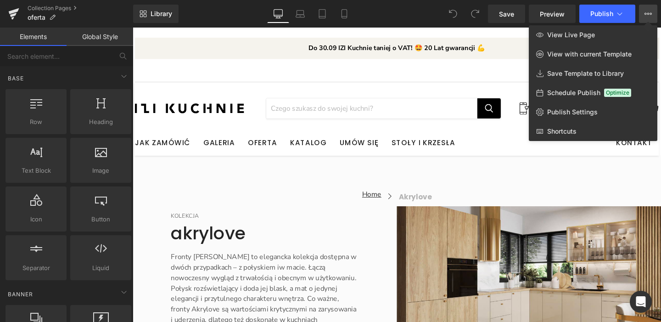
click at [648, 17] on icon at bounding box center [648, 13] width 7 height 7
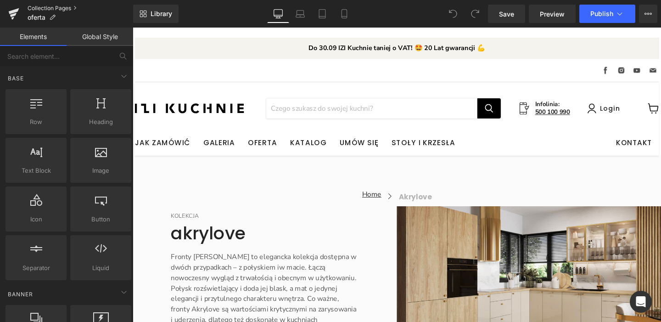
click at [42, 8] on link "Collection Pages" at bounding box center [81, 8] width 106 height 7
